Goal: Information Seeking & Learning: Learn about a topic

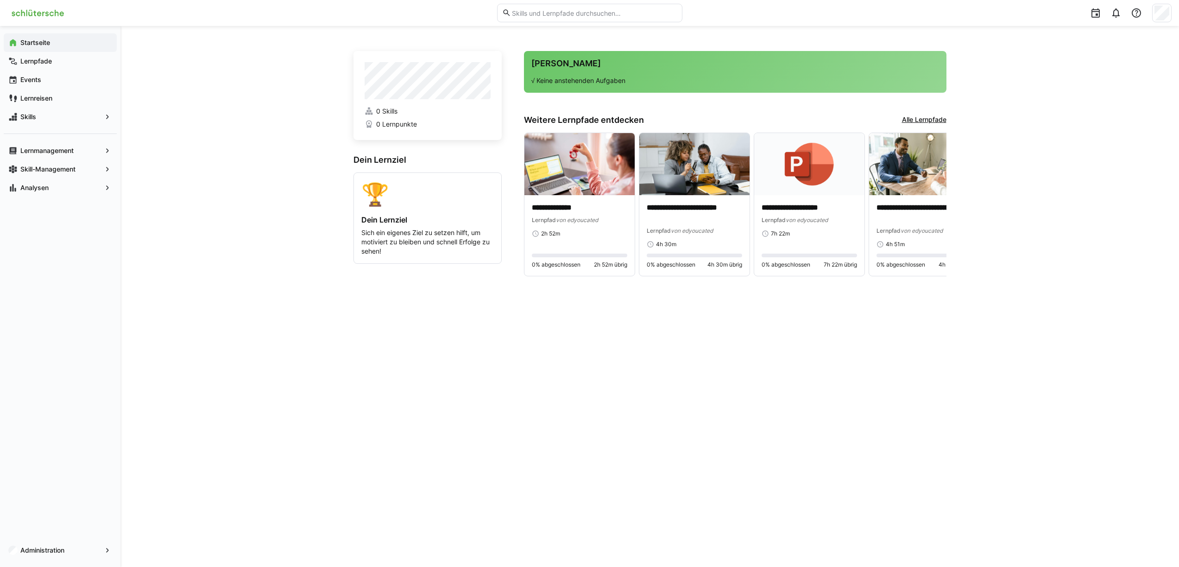
click at [0, 0] on app-navigation-label "Startseite" at bounding box center [0, 0] width 0 height 0
click at [0, 0] on app-navigation-label "Lernreisen" at bounding box center [0, 0] width 0 height 0
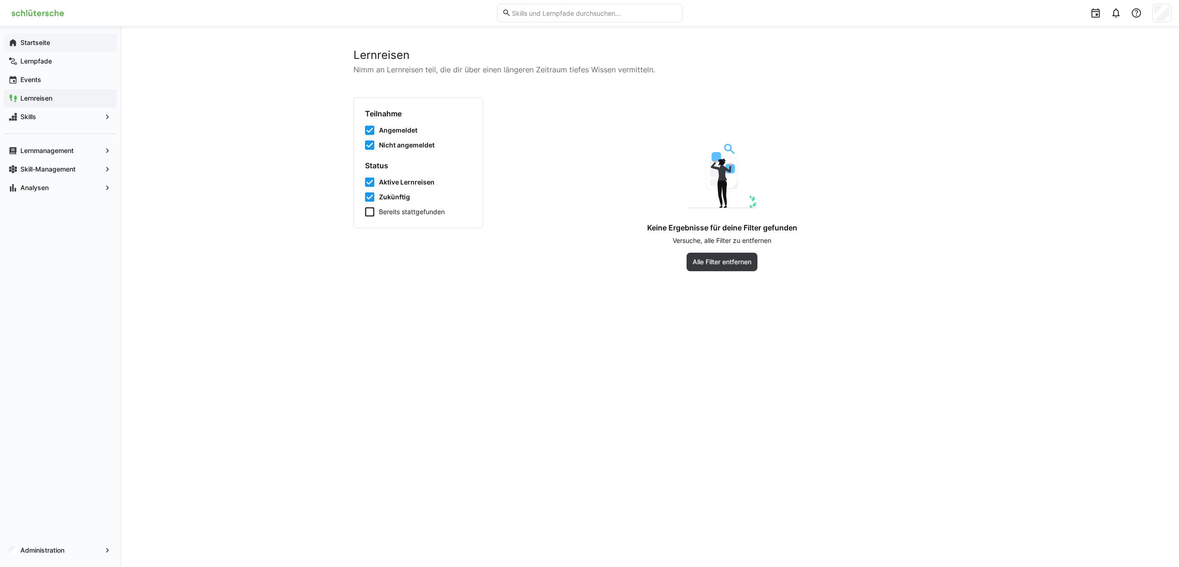
click at [0, 0] on app-navigation-label "Startseite" at bounding box center [0, 0] width 0 height 0
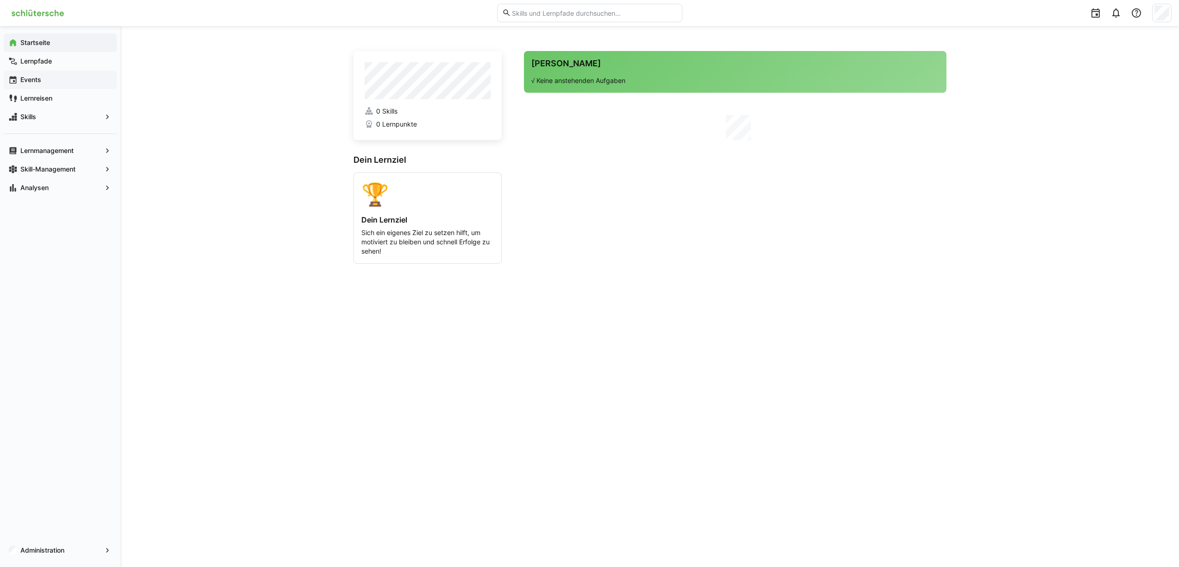
click at [44, 72] on div "Events" at bounding box center [60, 79] width 113 height 19
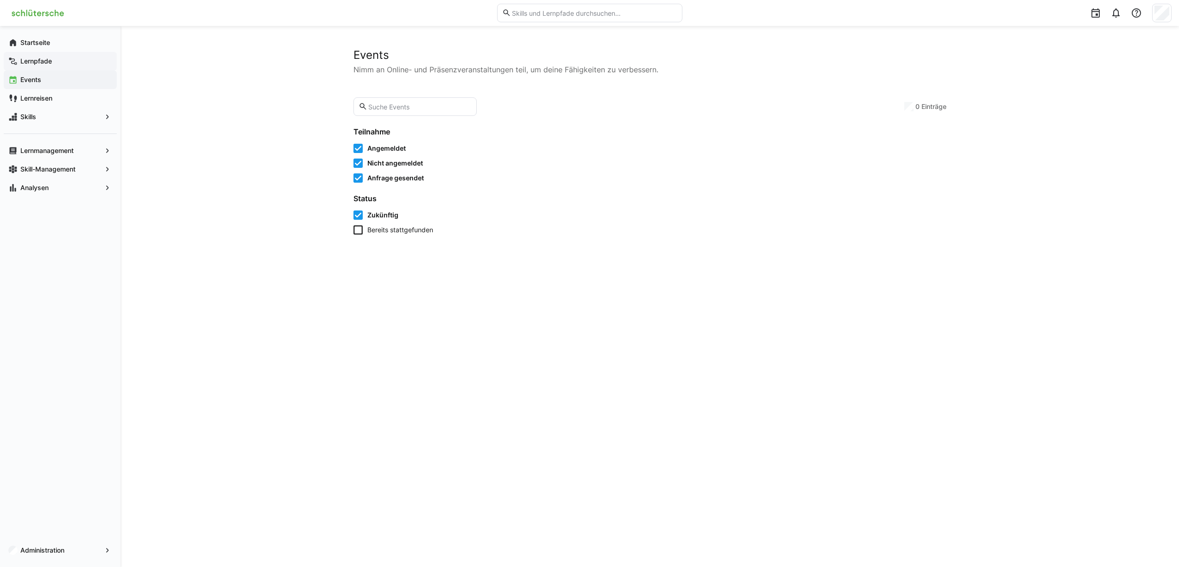
click at [43, 56] on div "Lernpfade" at bounding box center [60, 61] width 113 height 19
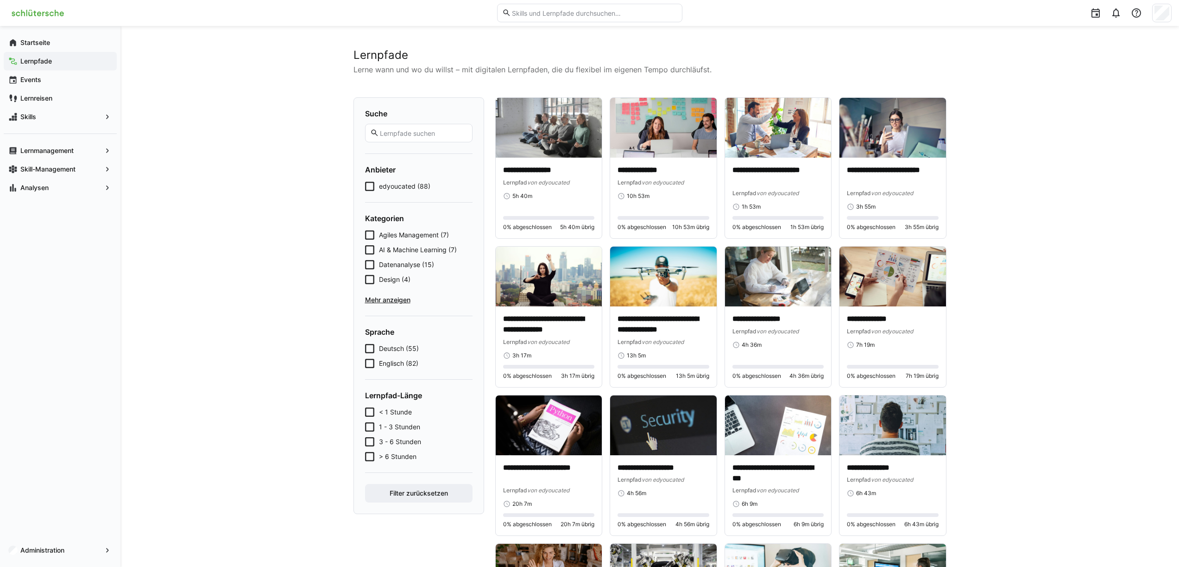
click at [371, 187] on icon at bounding box center [369, 186] width 9 height 9
click at [370, 236] on icon at bounding box center [369, 234] width 9 height 9
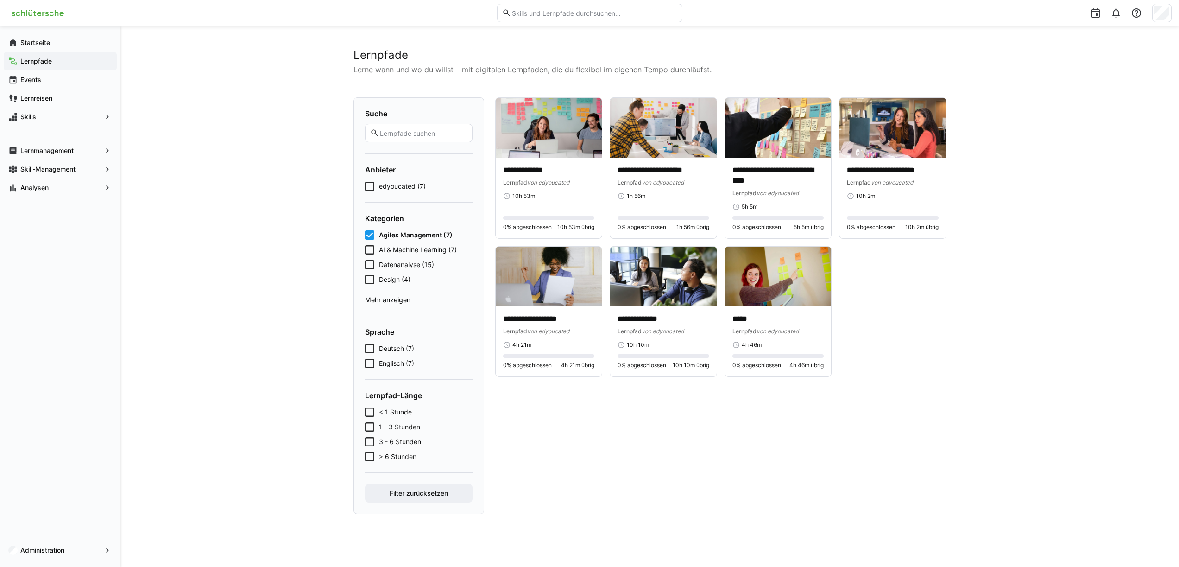
click at [370, 236] on icon at bounding box center [369, 234] width 9 height 9
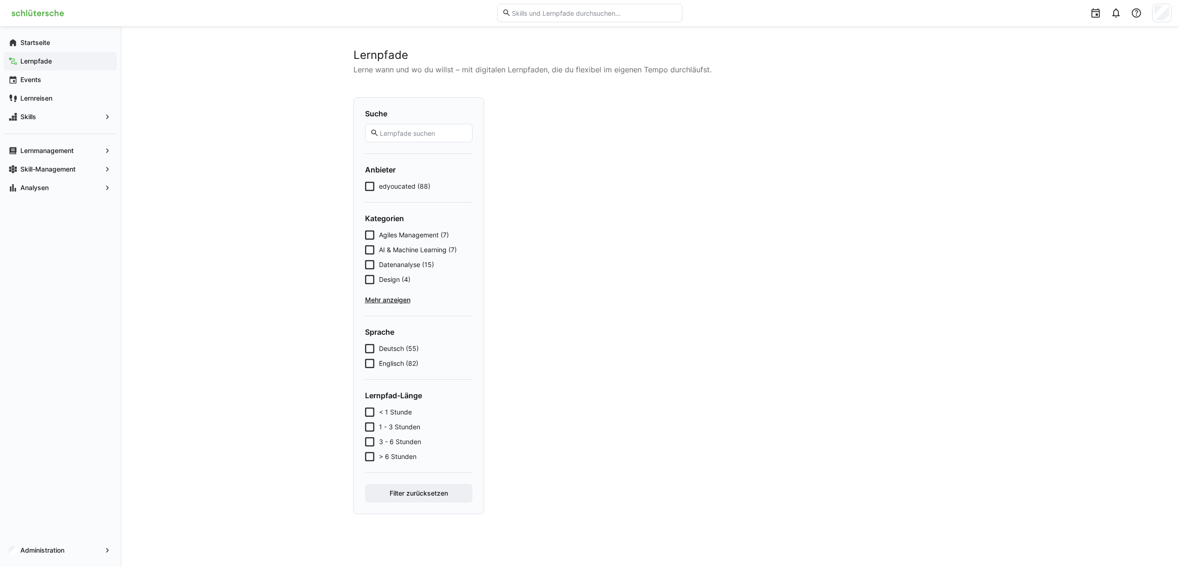
click at [390, 300] on span "Mehr anzeigen" at bounding box center [419, 299] width 108 height 9
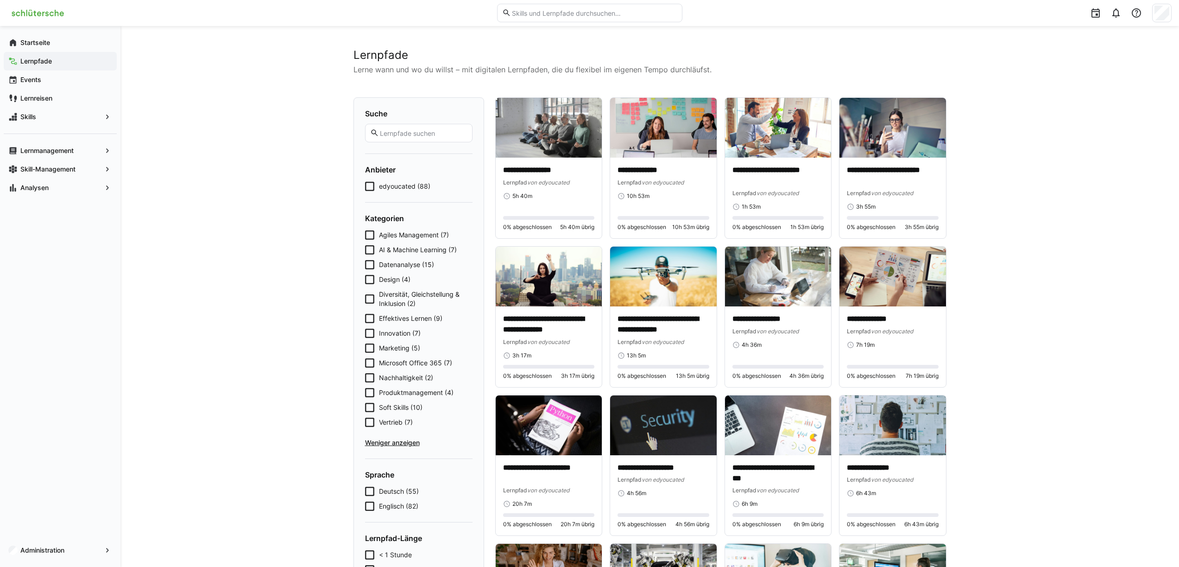
click at [373, 237] on icon at bounding box center [369, 234] width 9 height 9
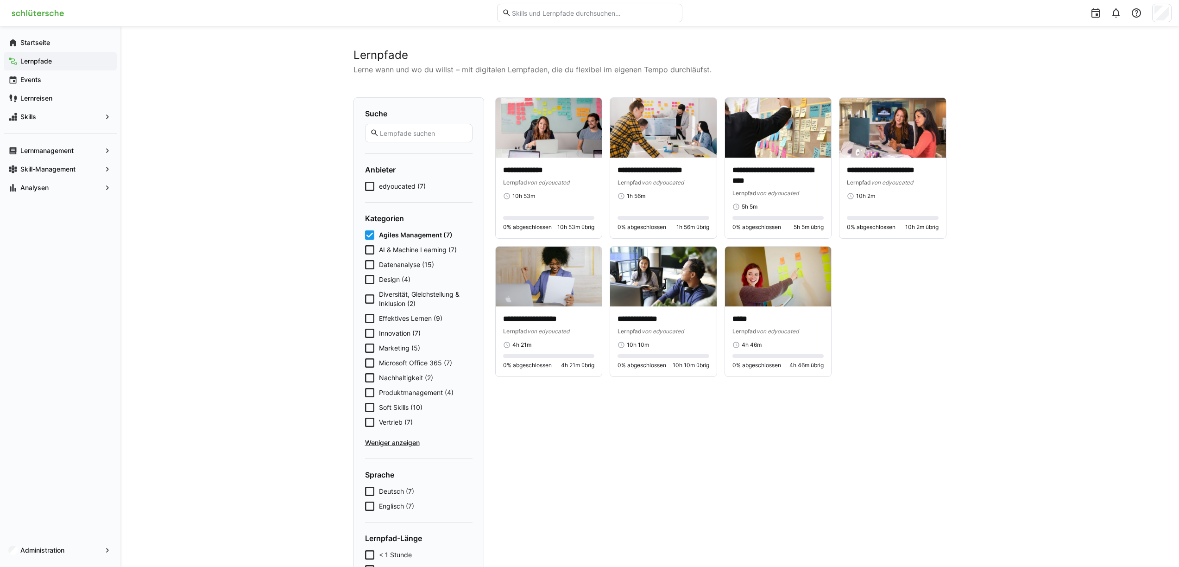
click at [748, 460] on div "**********" at bounding box center [720, 376] width 451 height 559
